Goal: Information Seeking & Learning: Learn about a topic

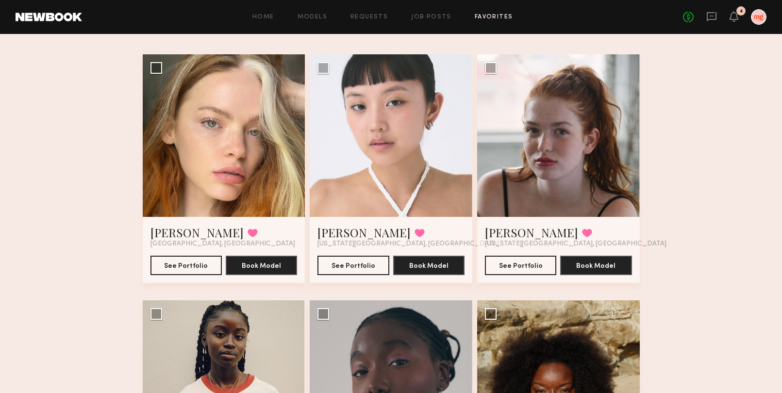
scroll to position [62, 0]
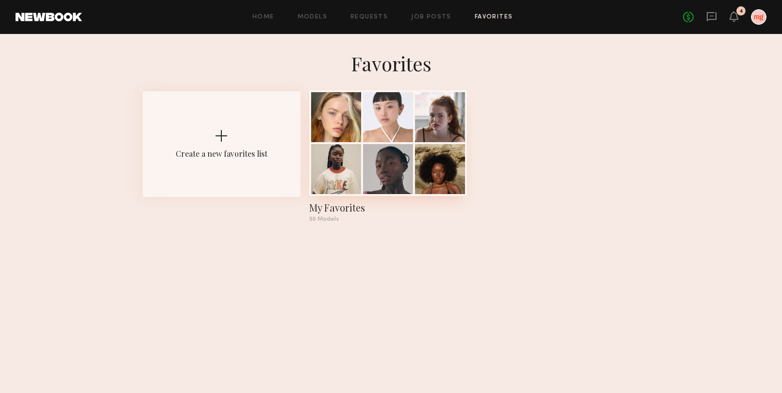
click at [414, 178] on div at bounding box center [388, 143] width 158 height 106
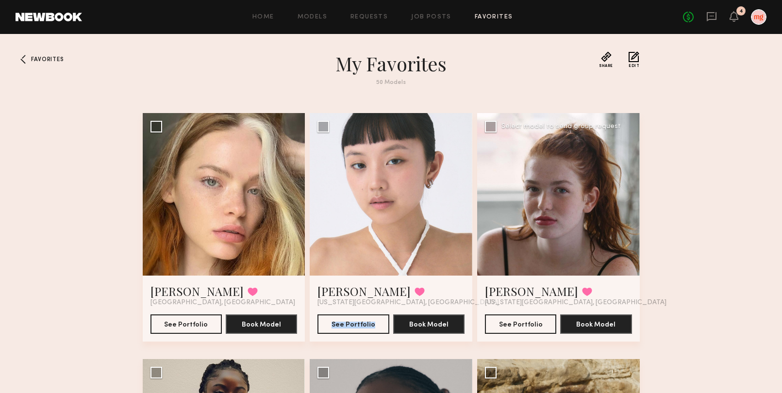
click at [521, 235] on div at bounding box center [558, 194] width 163 height 163
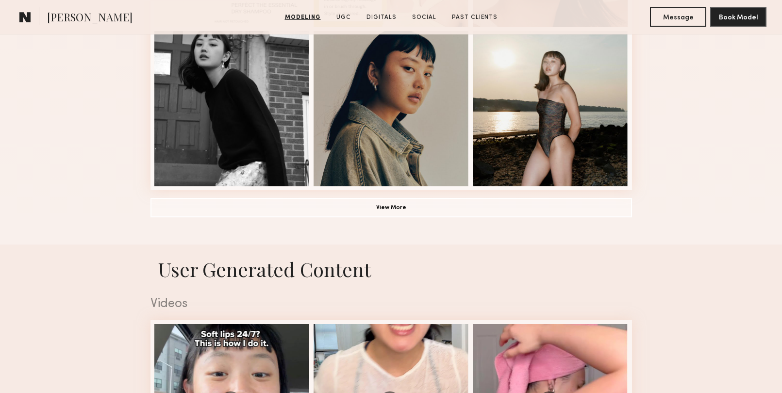
scroll to position [748, 0]
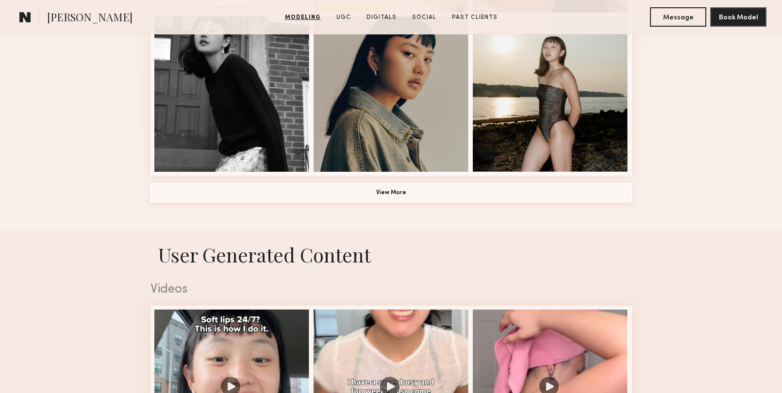
click at [273, 195] on button "View More" at bounding box center [390, 192] width 481 height 19
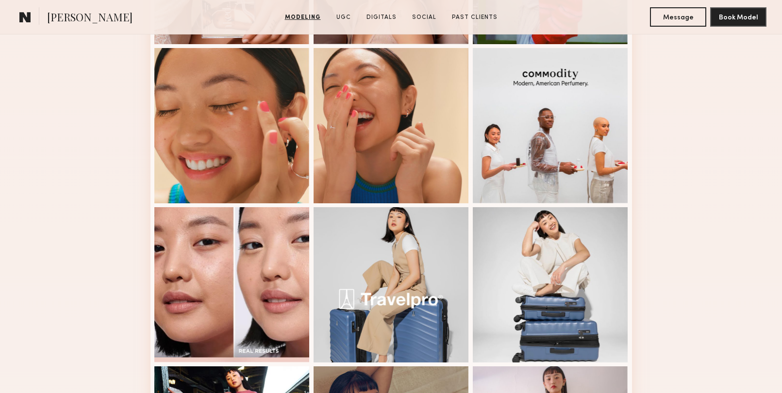
scroll to position [1042, 0]
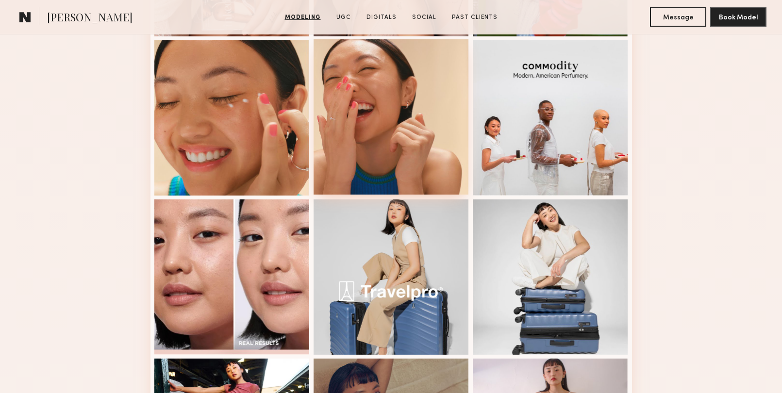
click at [390, 140] on div at bounding box center [391, 116] width 155 height 155
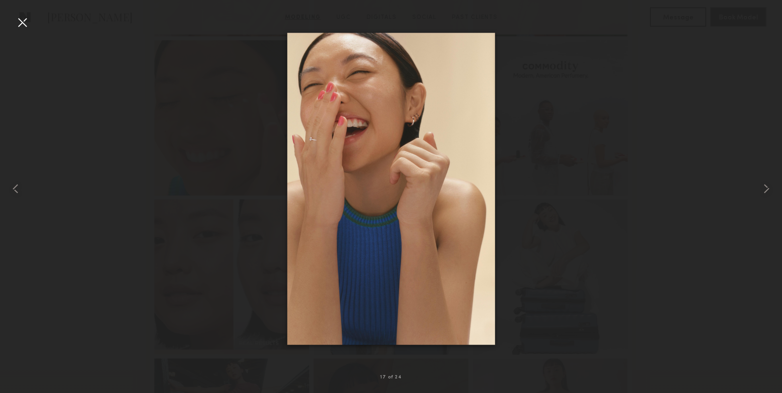
click at [613, 156] on div at bounding box center [391, 189] width 782 height 347
click at [24, 22] on div at bounding box center [23, 23] width 16 height 16
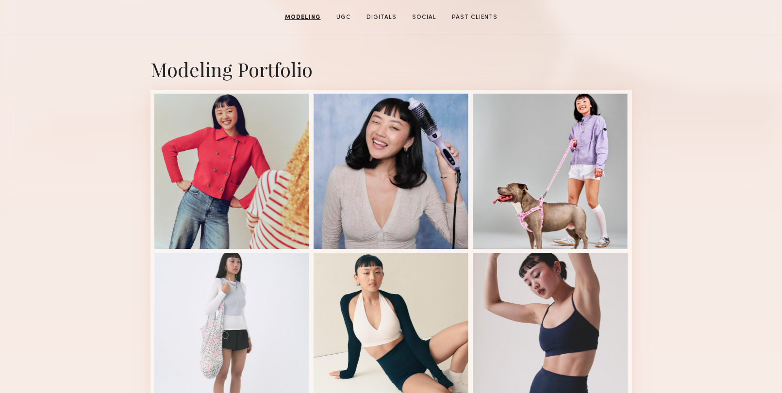
scroll to position [301, 0]
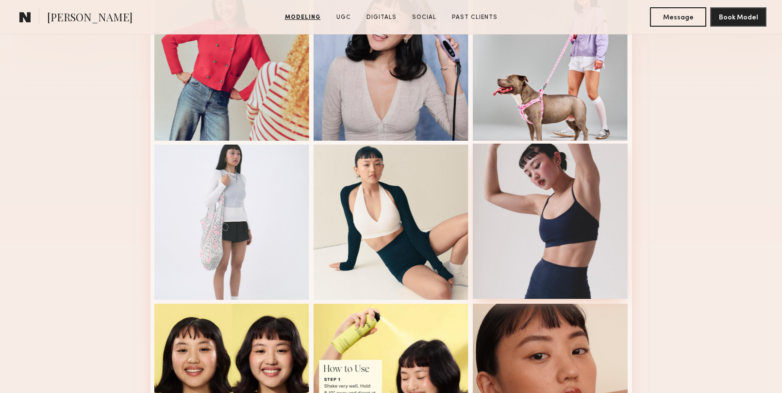
click at [554, 224] on div at bounding box center [550, 221] width 155 height 155
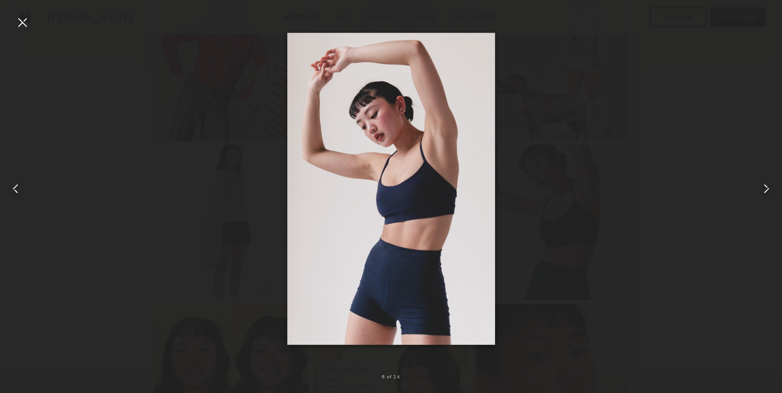
click at [23, 24] on div at bounding box center [23, 23] width 16 height 16
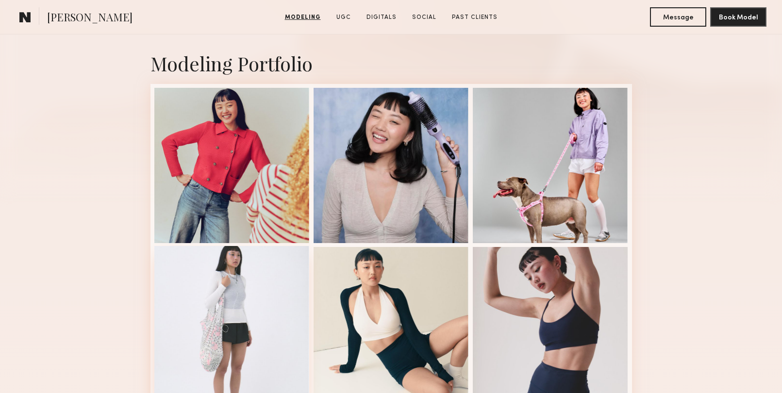
scroll to position [198, 0]
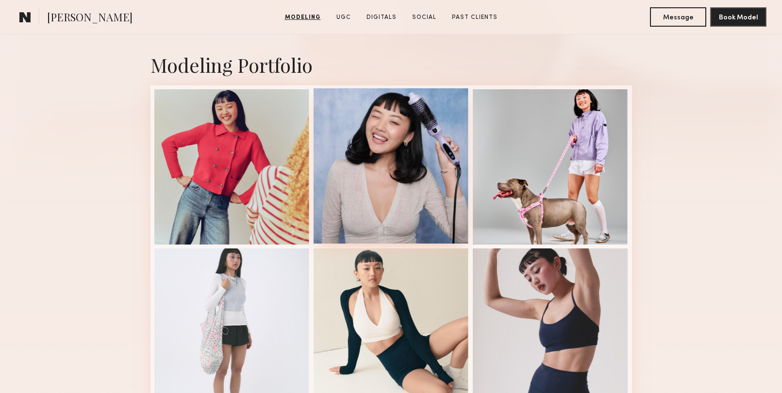
click at [420, 190] on div at bounding box center [391, 165] width 155 height 155
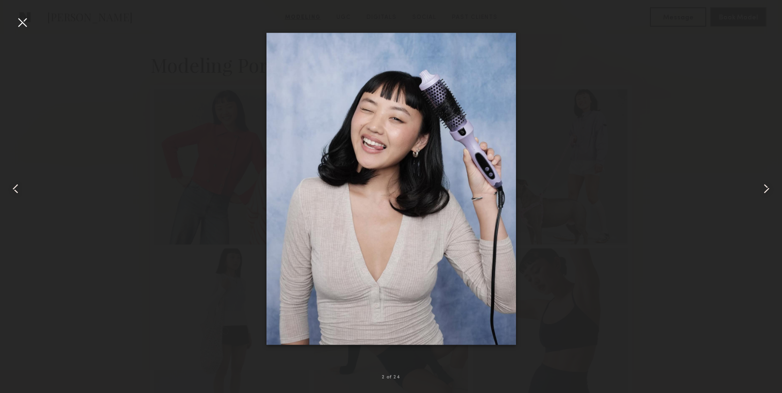
click at [116, 220] on div at bounding box center [391, 189] width 782 height 347
click at [24, 22] on div at bounding box center [23, 23] width 16 height 16
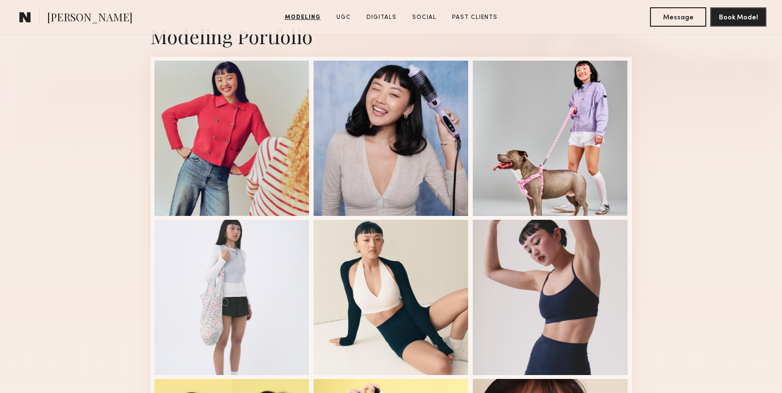
scroll to position [0, 0]
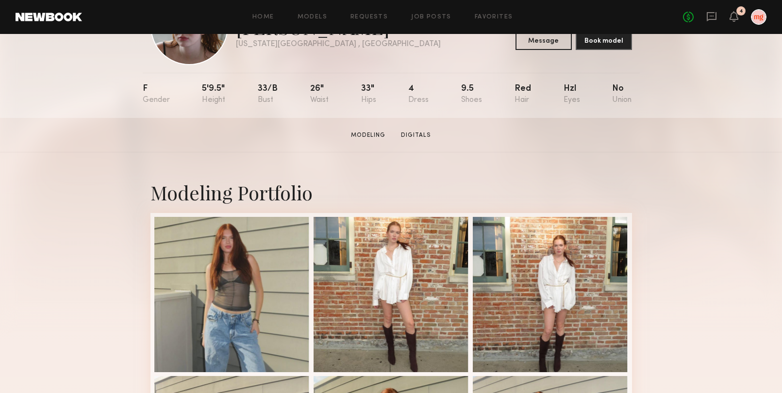
scroll to position [223, 0]
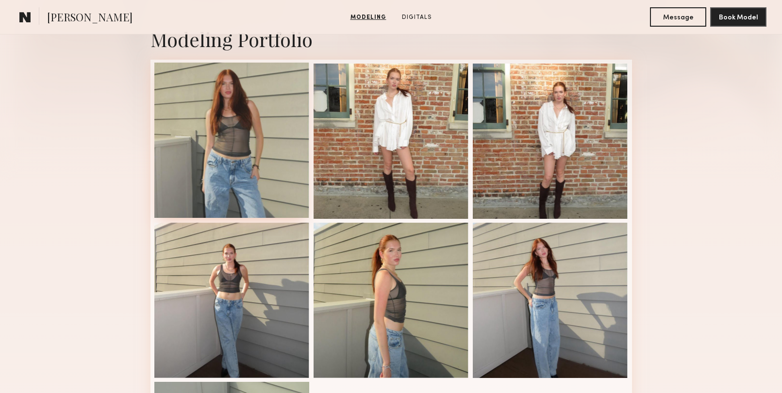
click at [276, 192] on div at bounding box center [231, 140] width 155 height 155
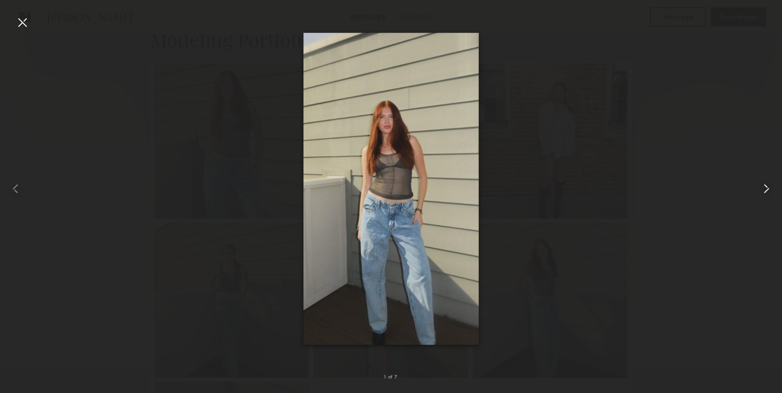
click at [762, 186] on common-icon at bounding box center [767, 189] width 16 height 16
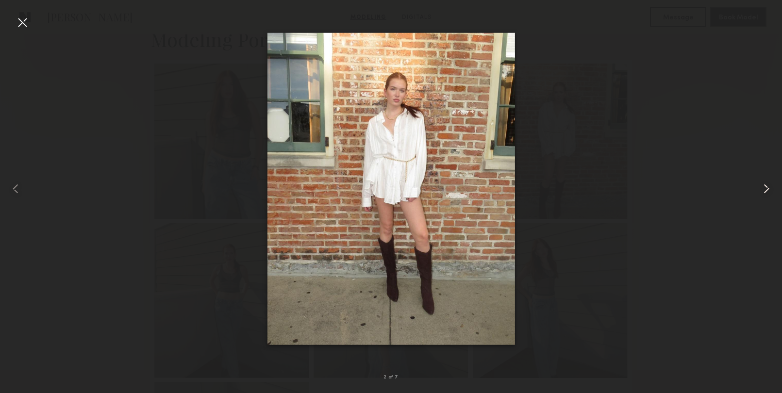
click at [762, 186] on common-icon at bounding box center [767, 189] width 16 height 16
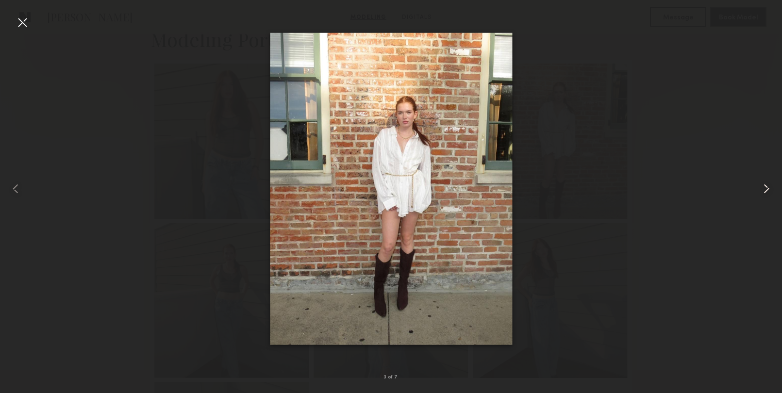
click at [762, 186] on common-icon at bounding box center [767, 189] width 16 height 16
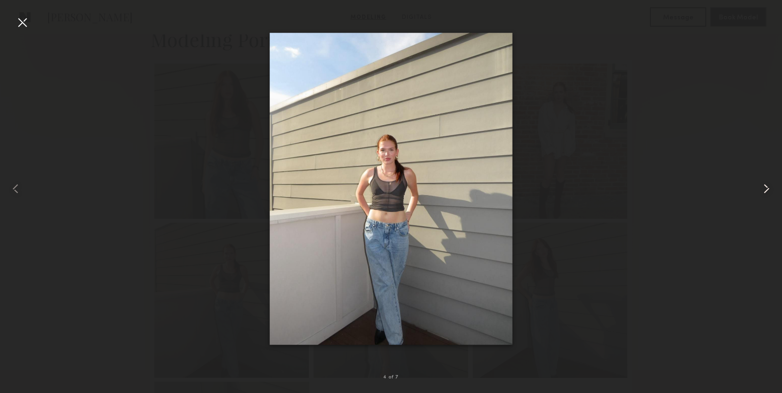
click at [762, 186] on common-icon at bounding box center [767, 189] width 16 height 16
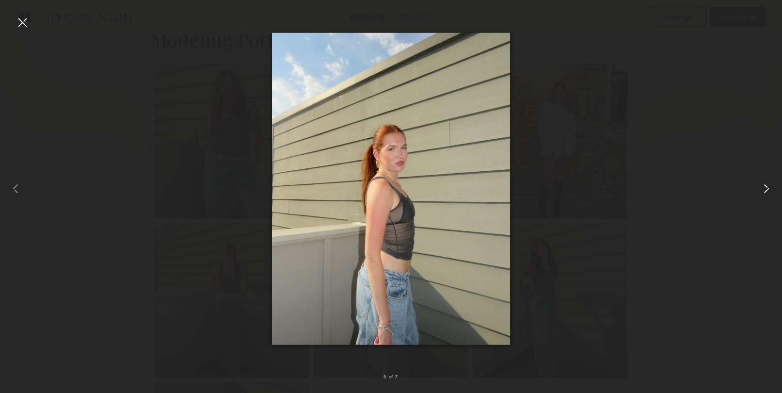
click at [761, 192] on common-icon at bounding box center [767, 189] width 16 height 16
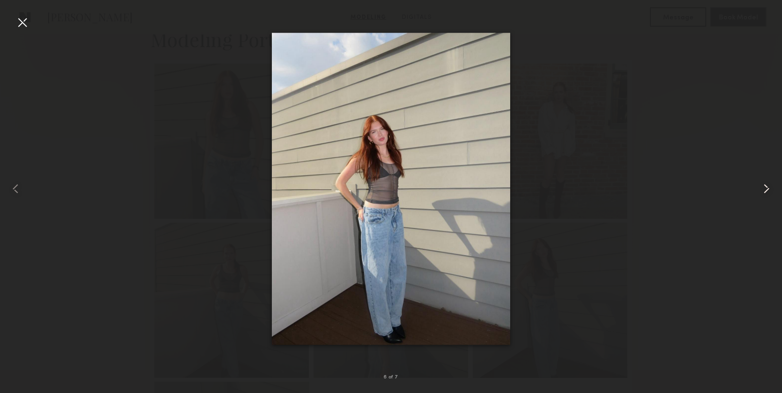
click at [761, 191] on common-icon at bounding box center [767, 189] width 16 height 16
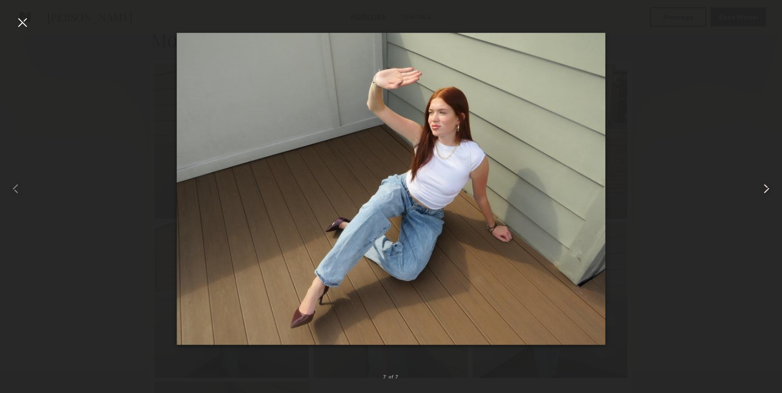
click at [761, 191] on common-icon at bounding box center [767, 189] width 16 height 16
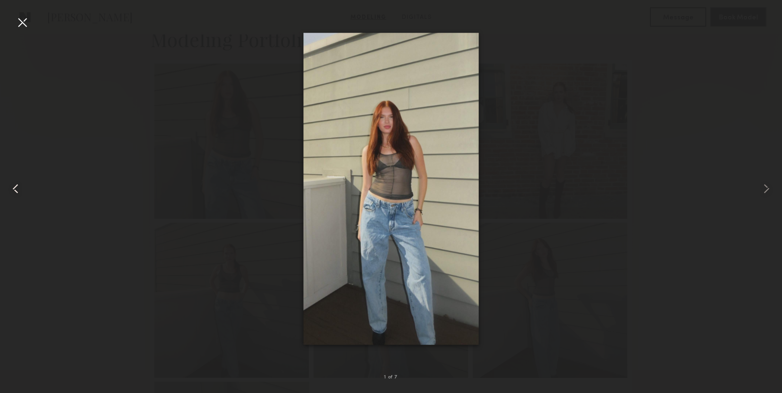
click at [13, 192] on common-icon at bounding box center [16, 189] width 16 height 16
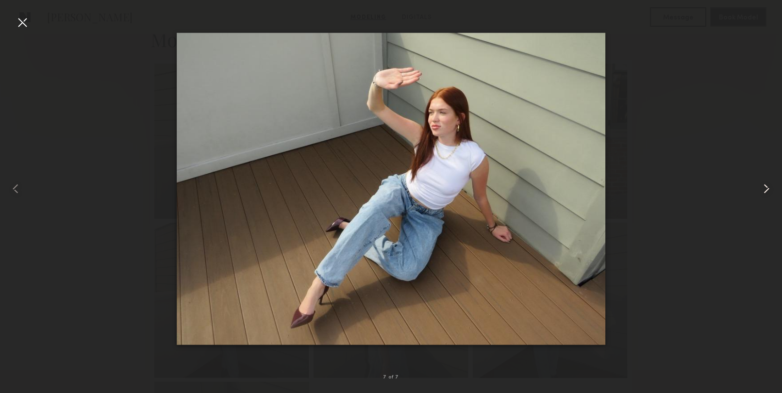
click at [763, 194] on common-icon at bounding box center [767, 189] width 16 height 16
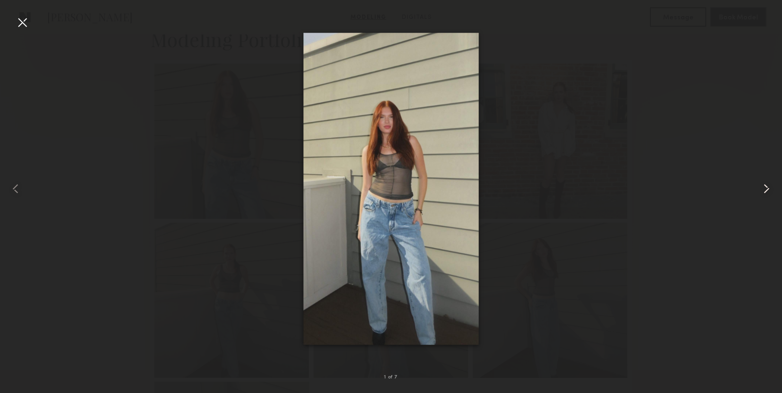
click at [763, 194] on common-icon at bounding box center [767, 189] width 16 height 16
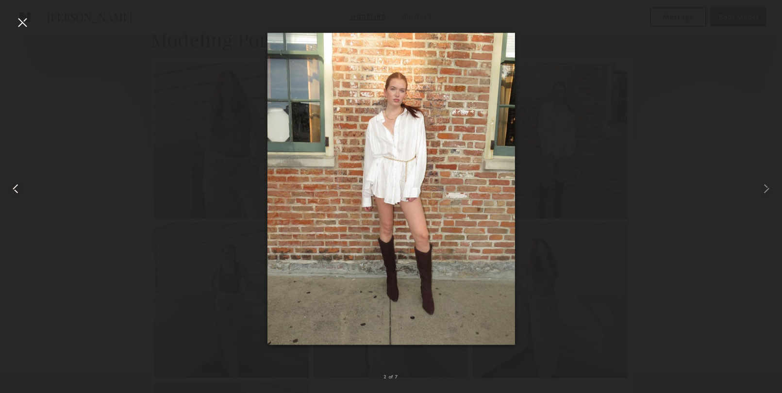
click at [19, 191] on common-icon at bounding box center [16, 189] width 16 height 16
